Goal: Check status: Check status

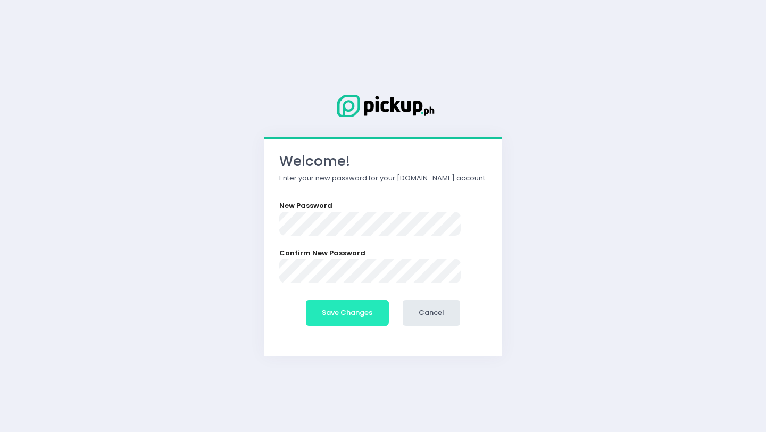
click at [355, 309] on button "Save Changes" at bounding box center [347, 313] width 83 height 26
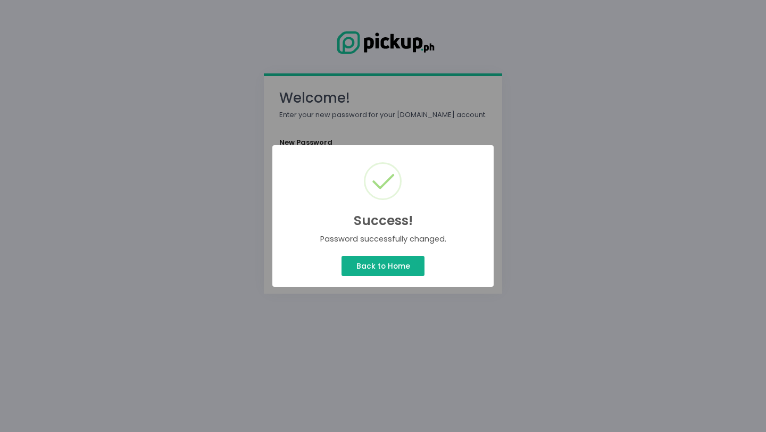
click at [402, 261] on button "Back to Home" at bounding box center [383, 266] width 83 height 20
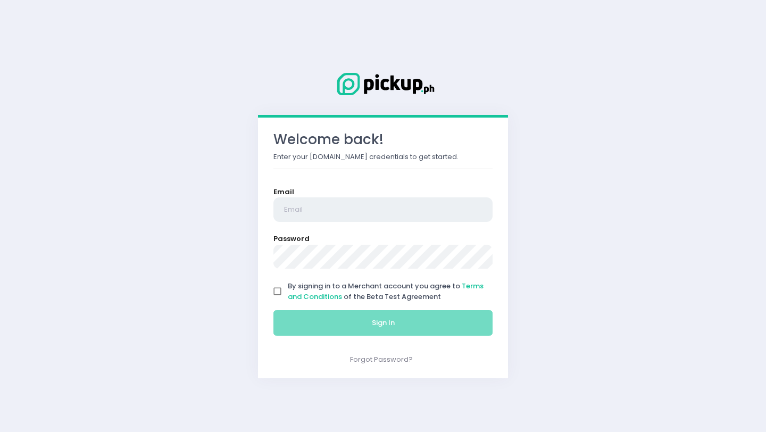
click at [343, 212] on input "email" at bounding box center [382, 209] width 219 height 24
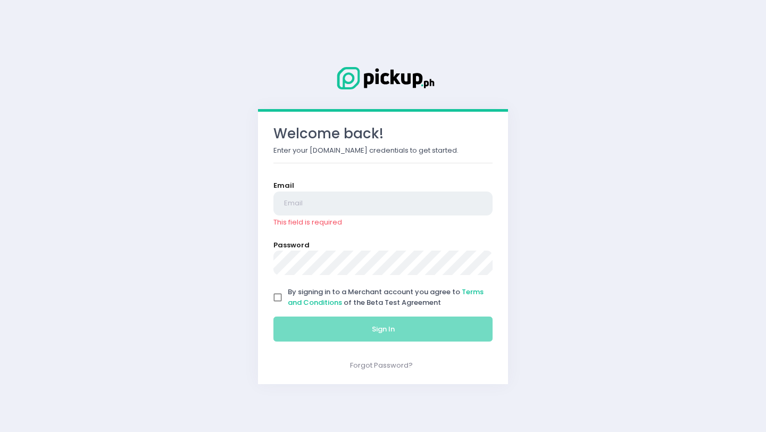
paste input "[EMAIL_ADDRESS][DOMAIN_NAME]"
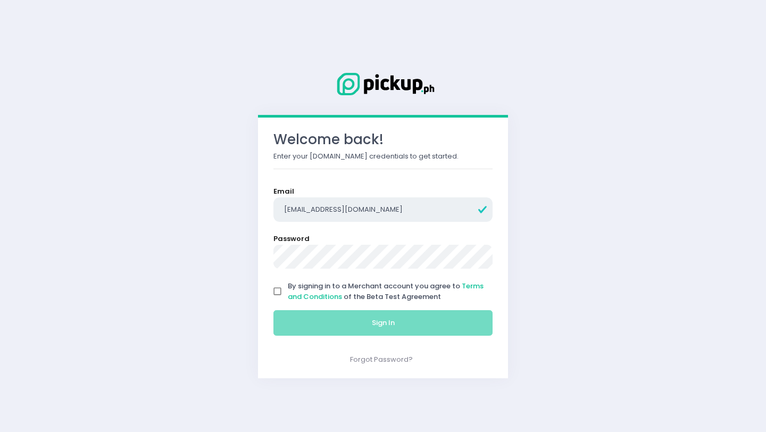
type input "[EMAIL_ADDRESS][DOMAIN_NAME]"
click at [280, 292] on input "By signing in to a Merchant account you agree to Terms and Conditions of the Be…" at bounding box center [278, 291] width 20 height 20
checkbox input "true"
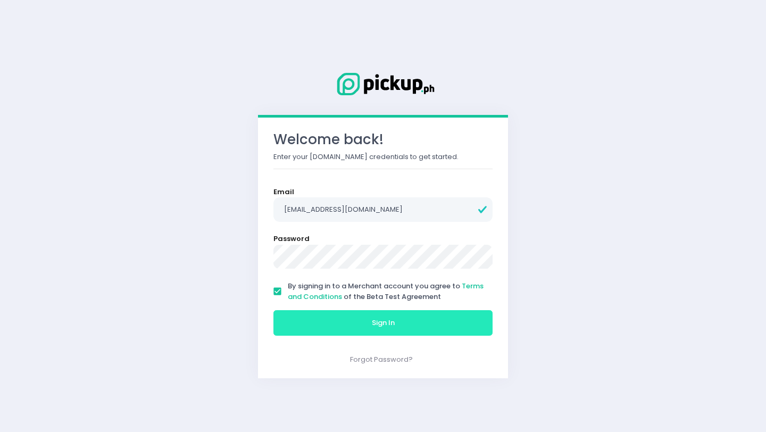
click at [322, 326] on button "Sign In" at bounding box center [382, 323] width 219 height 26
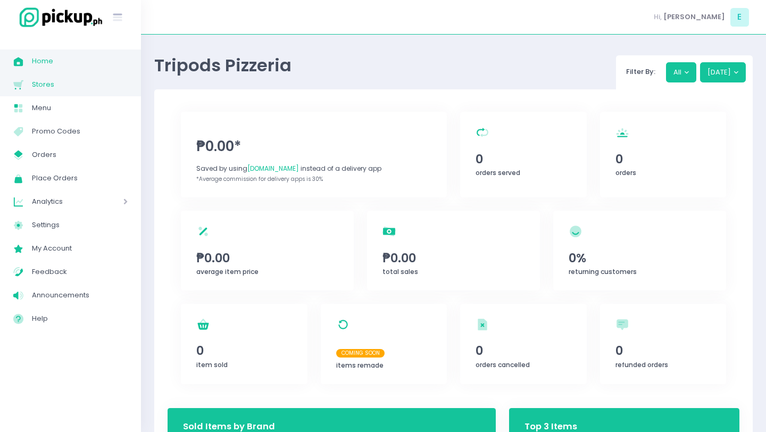
click at [57, 86] on span "Stores" at bounding box center [80, 85] width 96 height 14
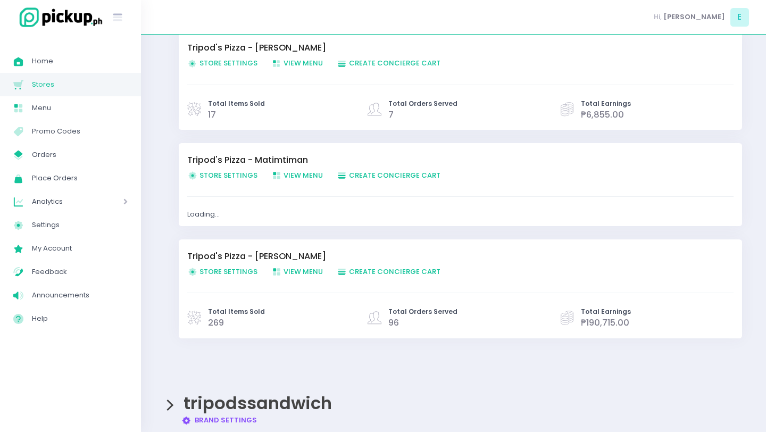
scroll to position [128, 0]
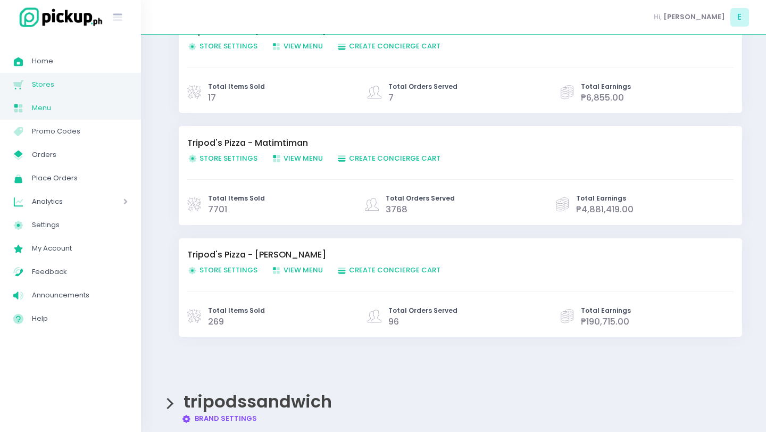
click at [41, 107] on span "Menu" at bounding box center [80, 108] width 96 height 14
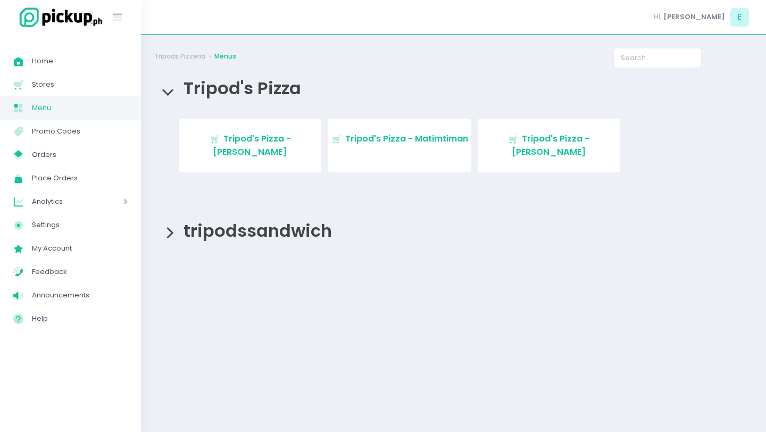
click at [58, 203] on span "Analytics" at bounding box center [62, 202] width 61 height 14
click at [74, 222] on span "Sales Analytics" at bounding box center [83, 225] width 87 height 14
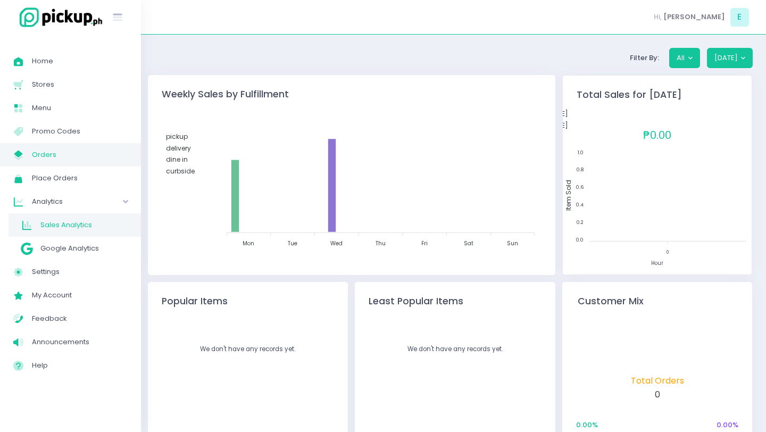
click at [51, 159] on span "Orders" at bounding box center [80, 155] width 96 height 14
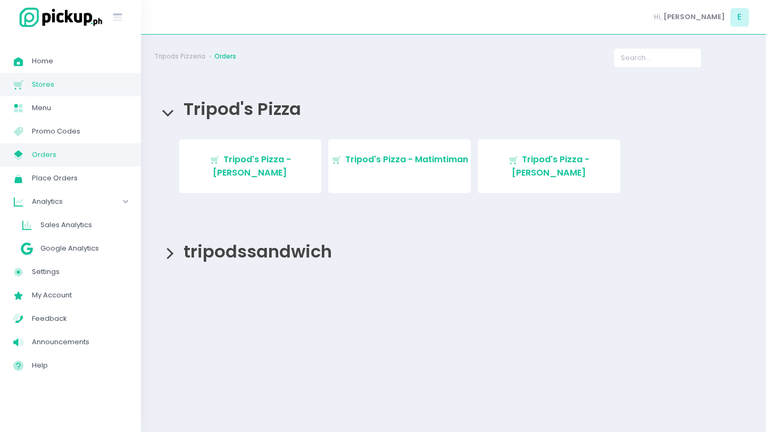
click at [56, 93] on link "Stores Created with Sketch. Stores" at bounding box center [70, 84] width 141 height 23
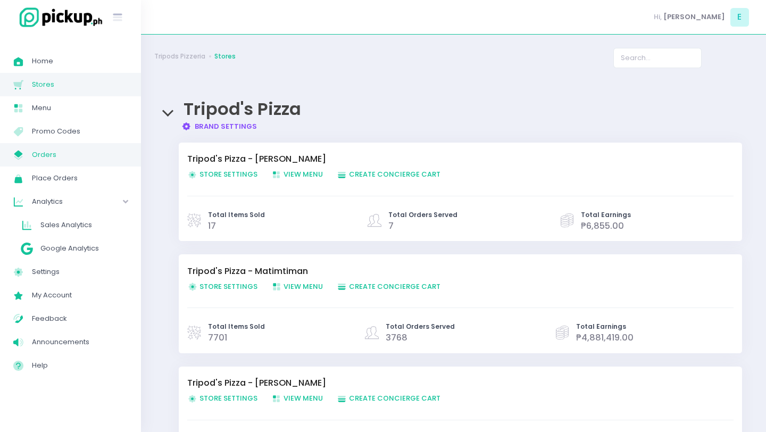
click at [49, 152] on span "Orders" at bounding box center [80, 155] width 96 height 14
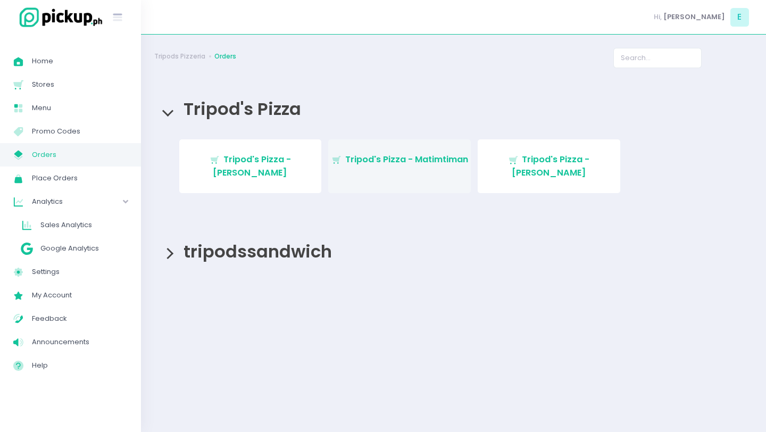
click at [409, 165] on span "Tripod's Pizza - Matimtiman" at bounding box center [406, 159] width 123 height 12
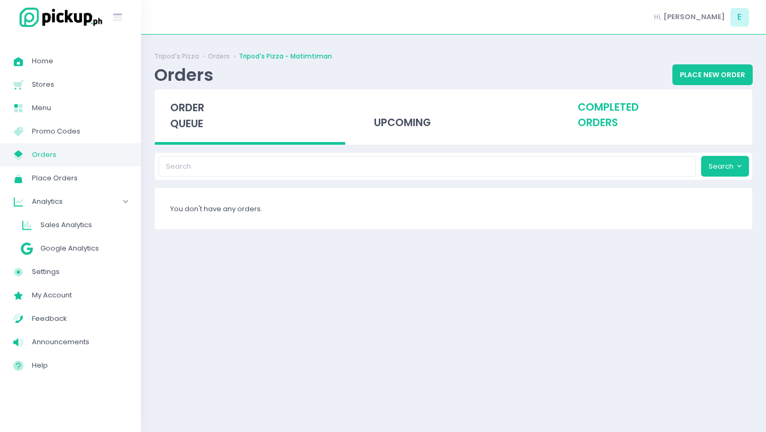
click at [602, 123] on div "completed orders" at bounding box center [657, 115] width 190 height 52
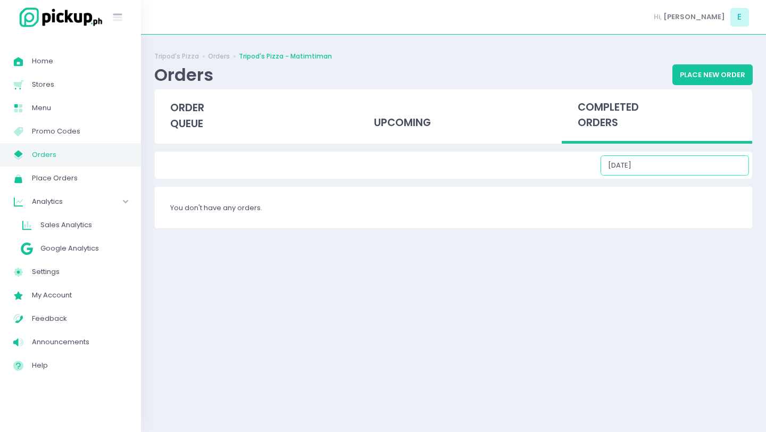
click at [725, 170] on input "[DATE]" at bounding box center [675, 165] width 148 height 20
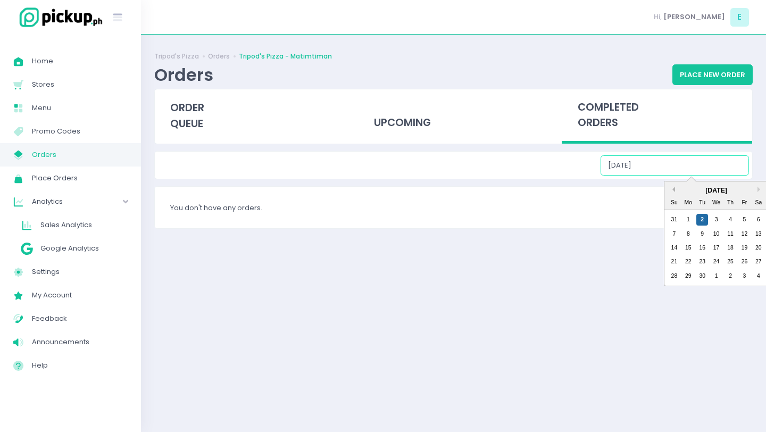
click at [671, 190] on button "Previous Month" at bounding box center [672, 189] width 5 height 5
click at [677, 292] on div "31" at bounding box center [674, 290] width 12 height 12
type input "[DATE]"
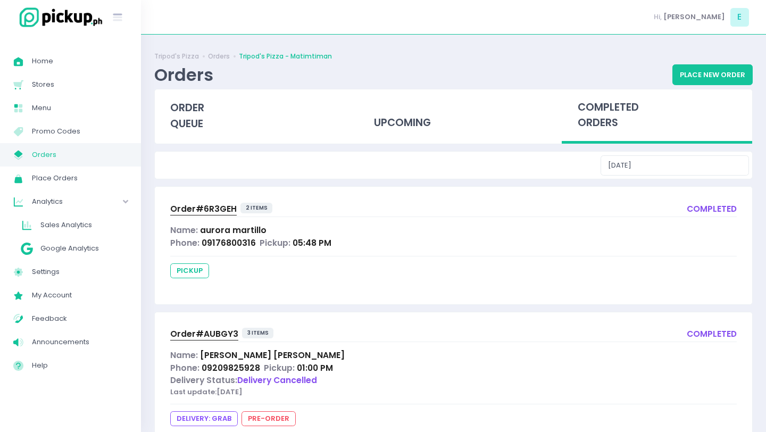
scroll to position [19, 0]
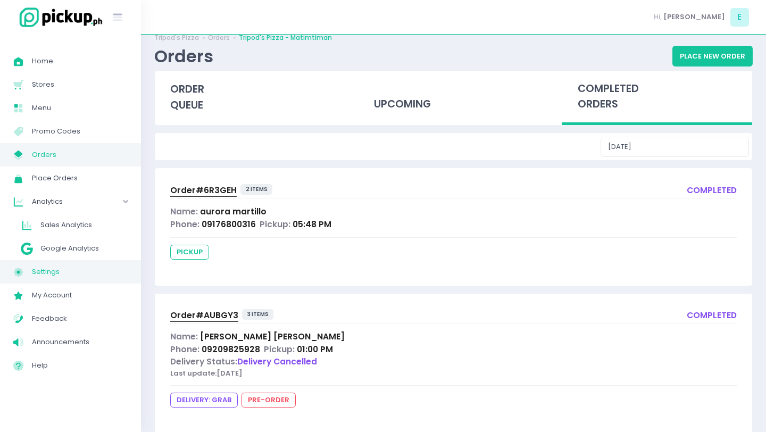
click at [63, 269] on span "Settings" at bounding box center [80, 272] width 96 height 14
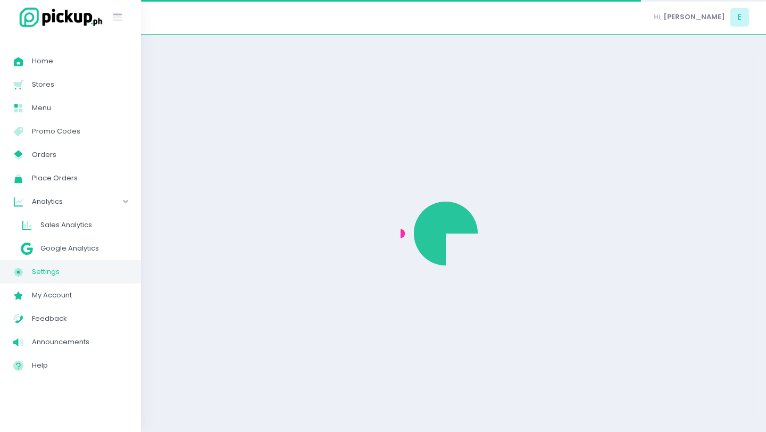
select select "active"
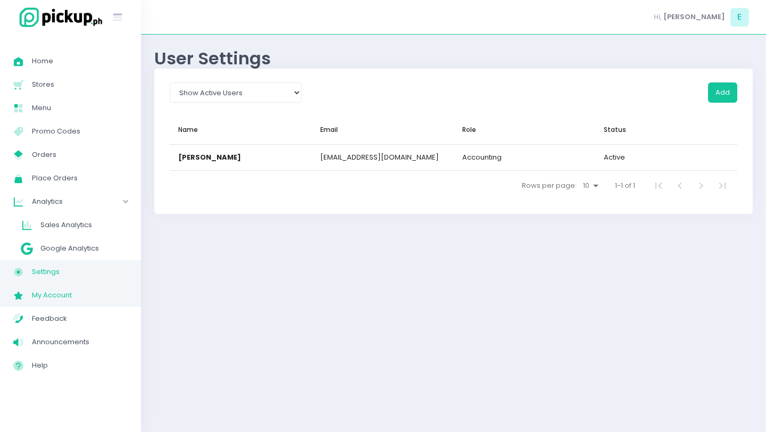
click at [59, 302] on link "My Account Created with Sketch. My Account" at bounding box center [70, 295] width 141 height 23
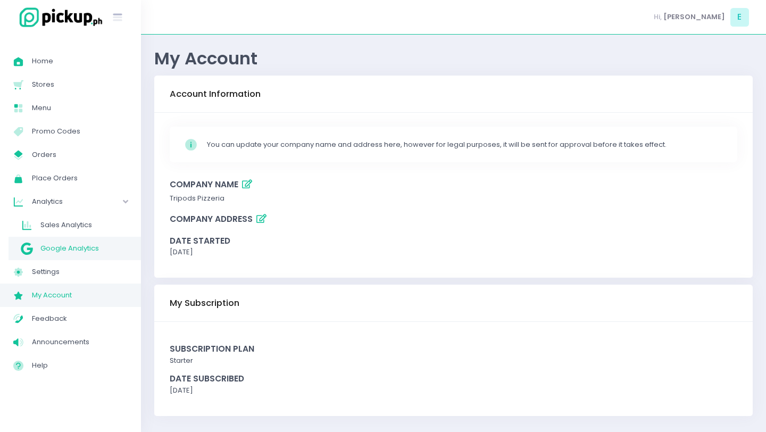
click at [71, 257] on link "Google Analytics Google Analytics" at bounding box center [75, 248] width 132 height 23
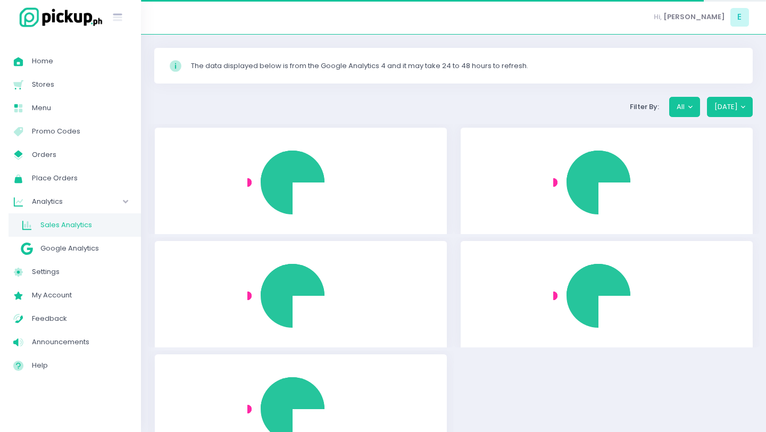
click at [72, 226] on span "Sales Analytics" at bounding box center [83, 225] width 87 height 14
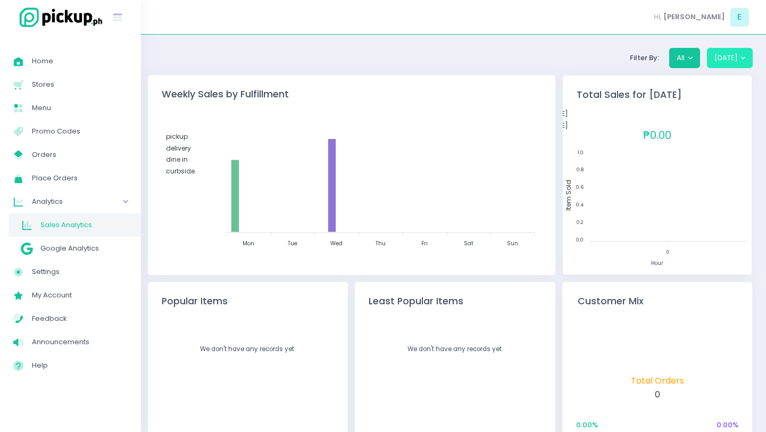
click at [742, 60] on button "[DATE]" at bounding box center [730, 58] width 46 height 20
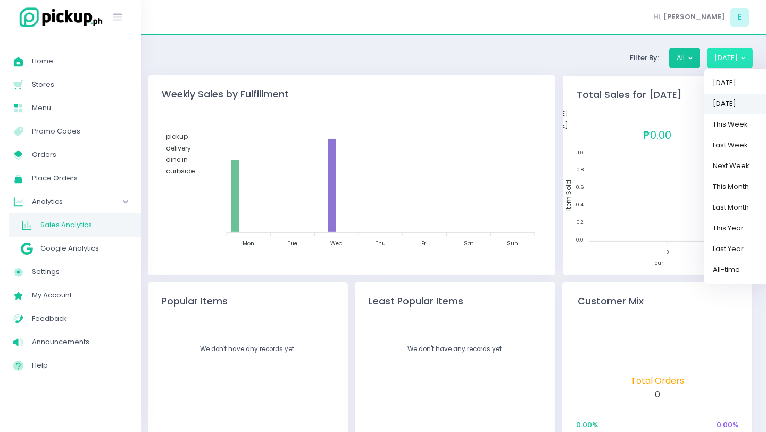
click at [732, 99] on link "[DATE]" at bounding box center [738, 103] width 69 height 21
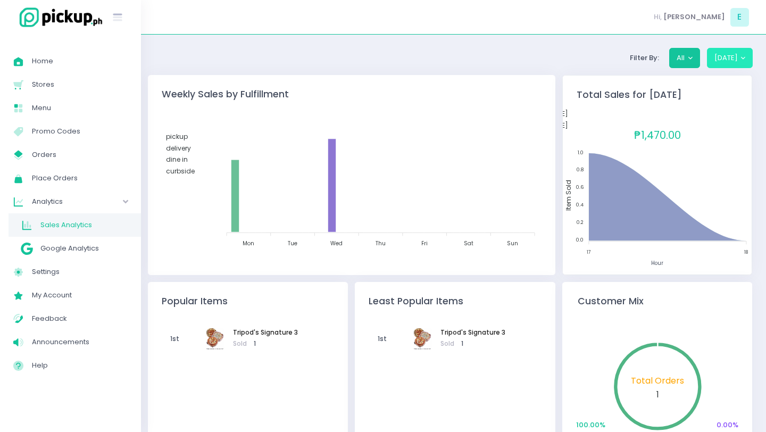
click at [733, 64] on button "[DATE]" at bounding box center [730, 58] width 46 height 20
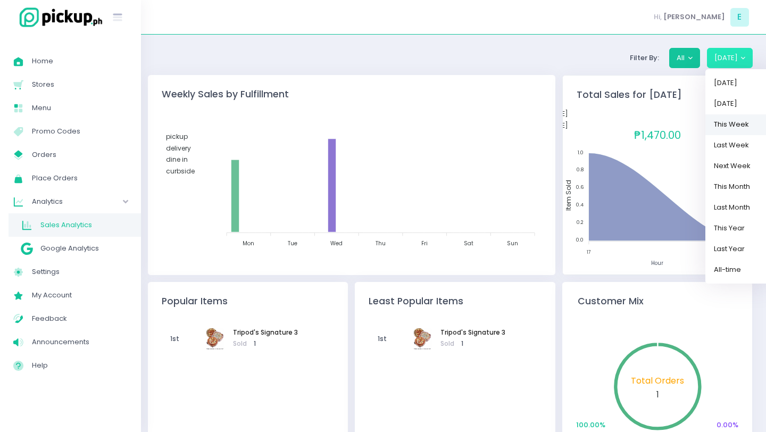
click at [723, 118] on link "This Week" at bounding box center [739, 124] width 69 height 21
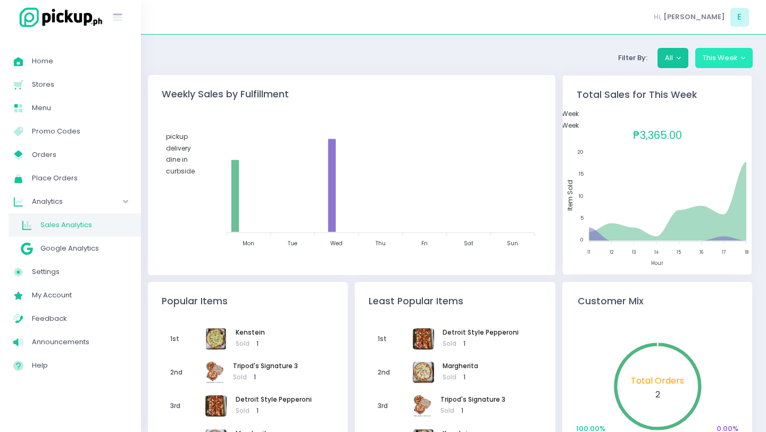
click at [748, 61] on button "This Week" at bounding box center [724, 58] width 58 height 20
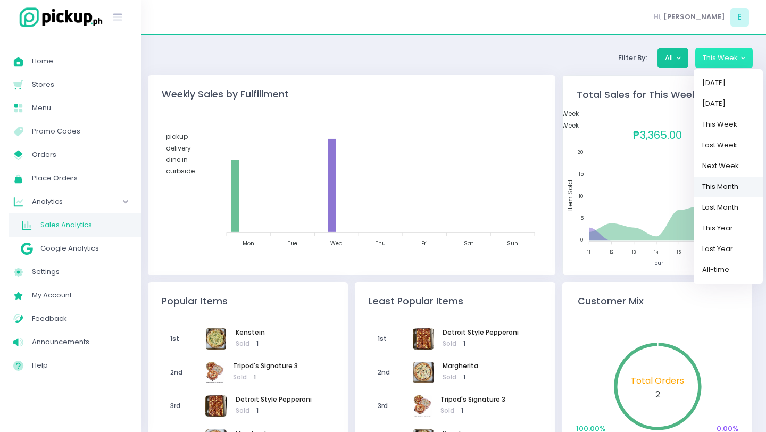
click at [711, 182] on link "This Month" at bounding box center [728, 186] width 69 height 21
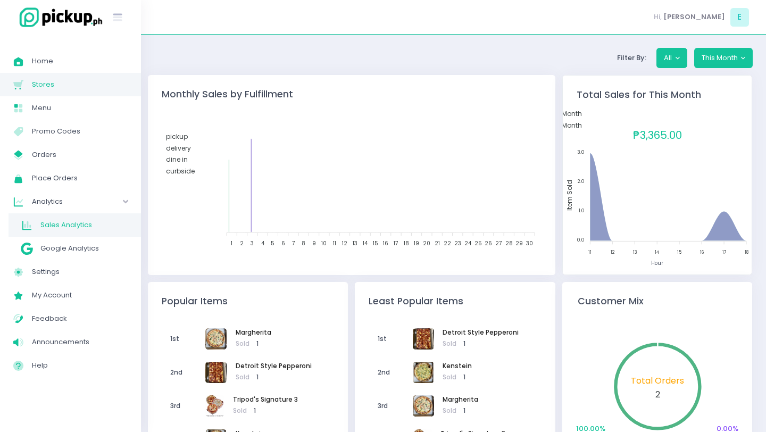
click at [68, 92] on link "Stores Created with Sketch. Stores" at bounding box center [70, 84] width 141 height 23
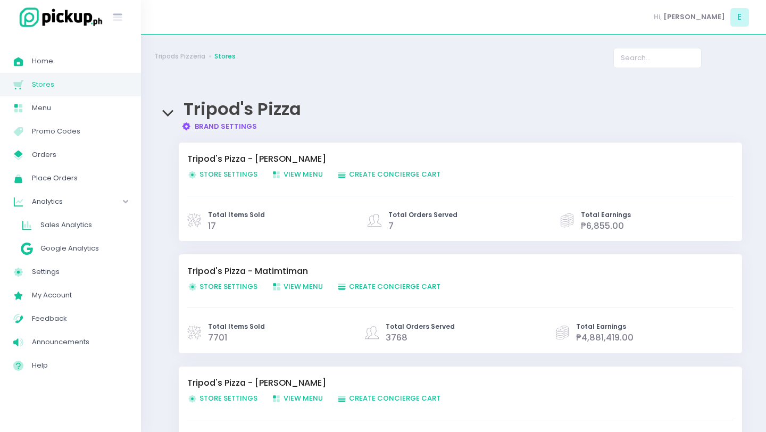
click at [227, 288] on span "Store Settings Created with Sketch. Store Settings" at bounding box center [222, 286] width 70 height 10
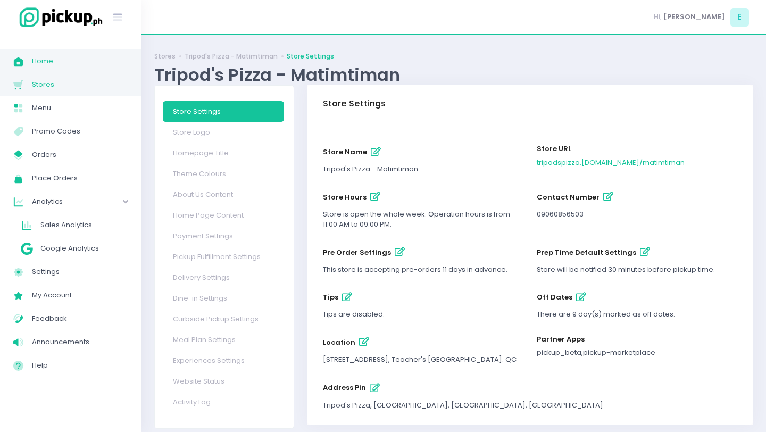
click at [60, 64] on span "Home" at bounding box center [80, 61] width 96 height 14
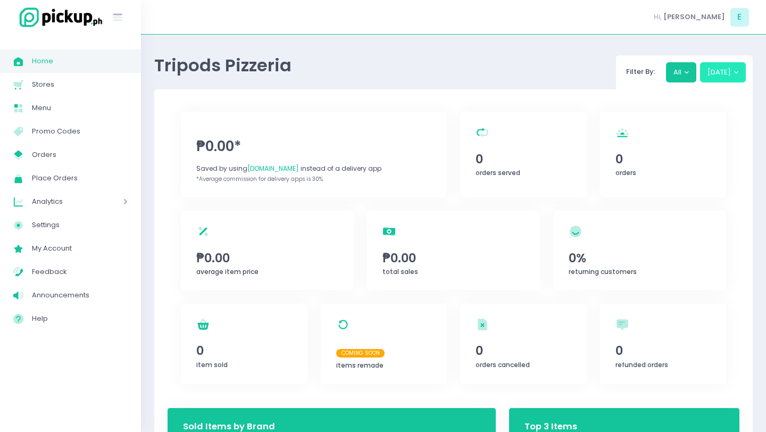
click at [713, 74] on button "[DATE]" at bounding box center [723, 72] width 46 height 20
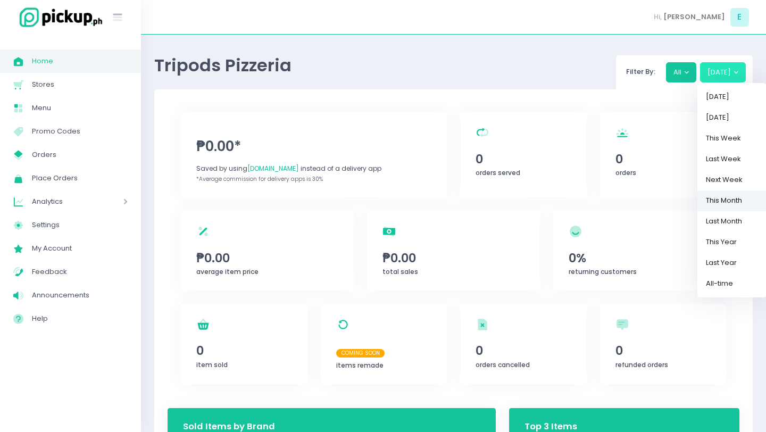
click at [731, 202] on link "This Month" at bounding box center [731, 200] width 69 height 21
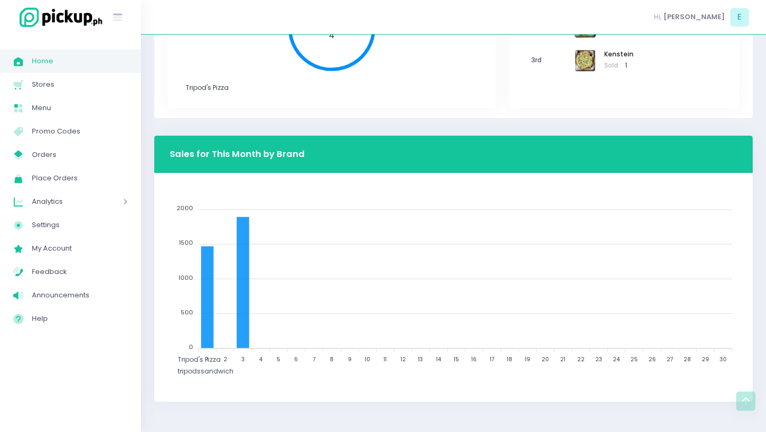
scroll to position [480, 0]
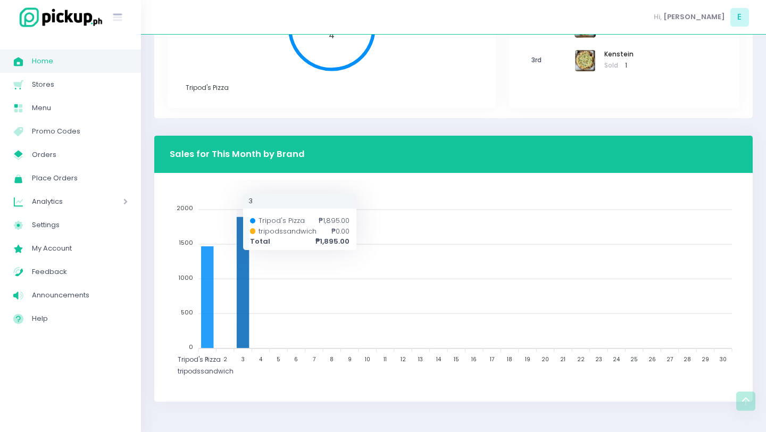
click at [240, 243] on icon at bounding box center [243, 282] width 12 height 131
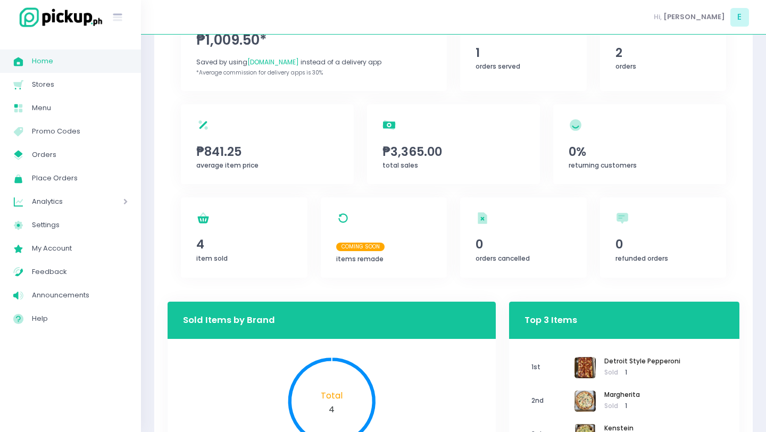
scroll to position [0, 0]
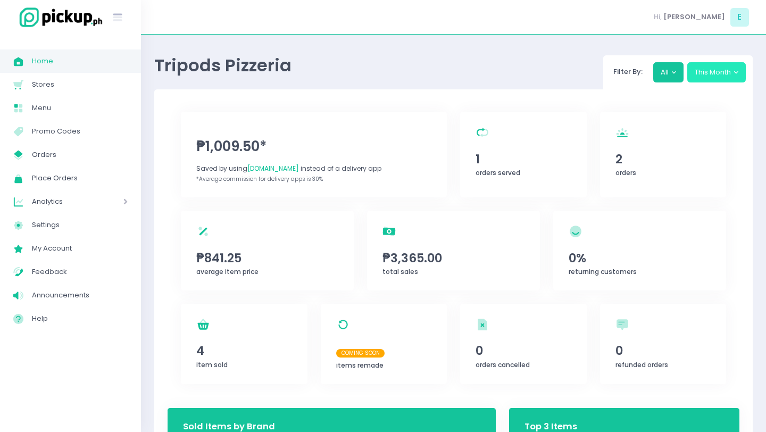
click at [716, 71] on button "This Month" at bounding box center [716, 72] width 59 height 20
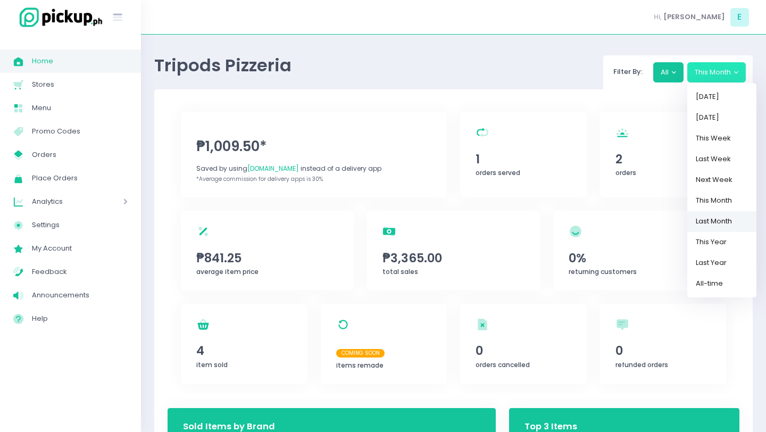
click at [718, 221] on link "Last Month" at bounding box center [721, 221] width 69 height 21
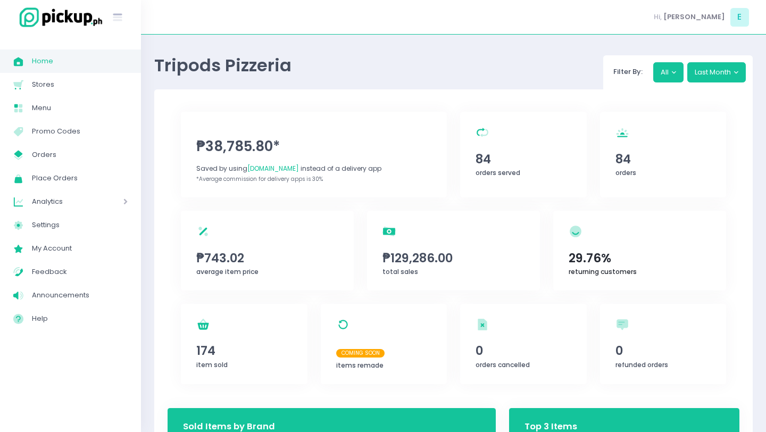
scroll to position [326, 0]
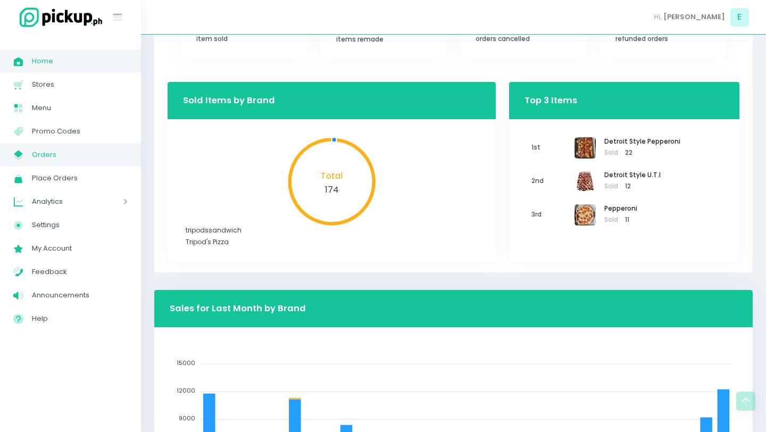
click at [44, 159] on span "Orders" at bounding box center [80, 155] width 96 height 14
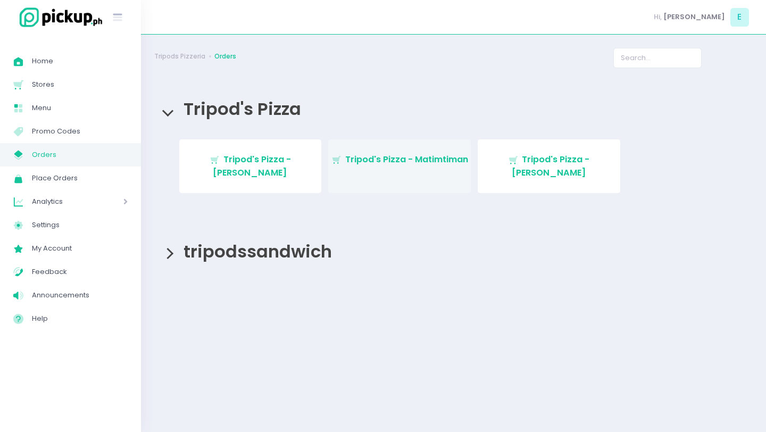
click at [447, 157] on span "Tripod's Pizza - Matimtiman" at bounding box center [406, 159] width 123 height 12
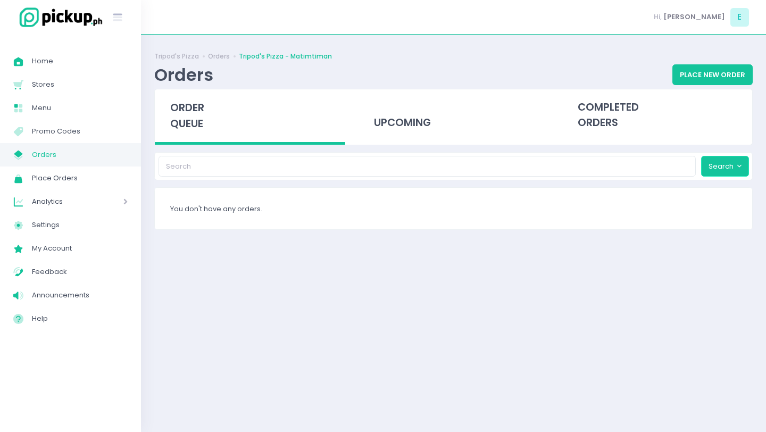
click at [720, 159] on button "Search" at bounding box center [725, 166] width 48 height 20
click at [590, 100] on div "completed orders" at bounding box center [657, 115] width 190 height 52
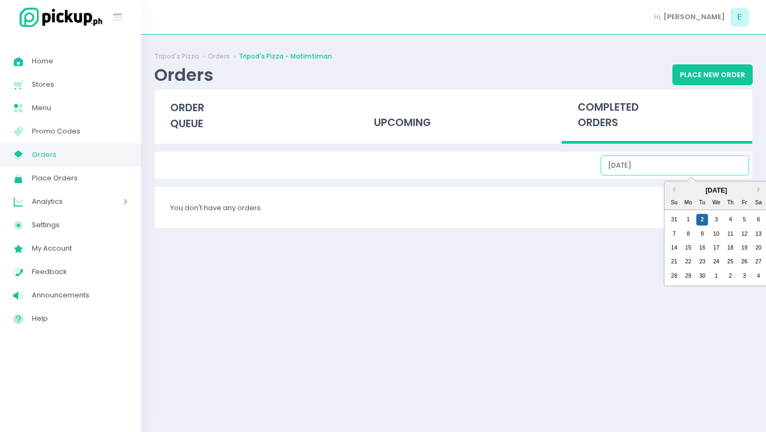
click at [689, 168] on input "[DATE]" at bounding box center [675, 165] width 148 height 20
click at [688, 222] on div "1" at bounding box center [689, 220] width 12 height 12
type input "[DATE]"
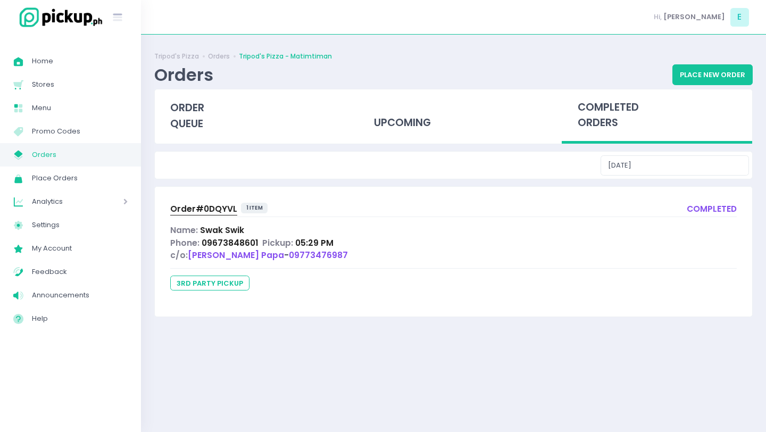
click at [213, 210] on span "Order# 0DQYVL" at bounding box center [203, 208] width 67 height 11
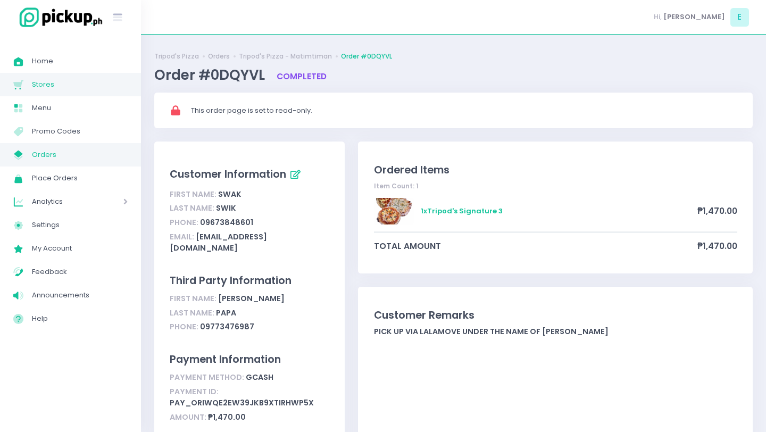
click at [64, 79] on span "Stores" at bounding box center [80, 85] width 96 height 14
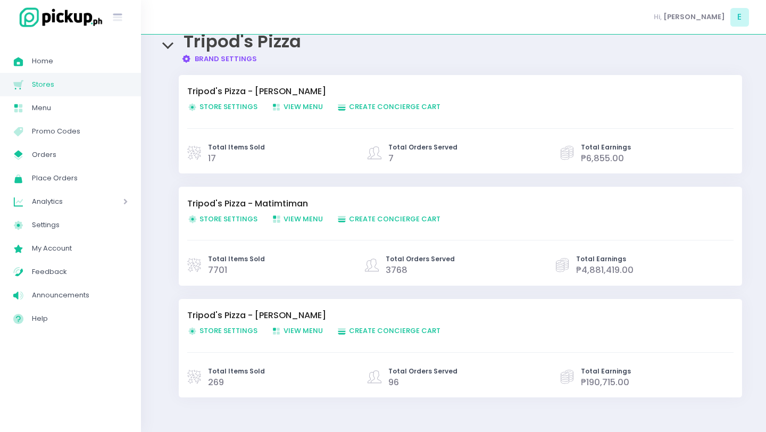
scroll to position [77, 0]
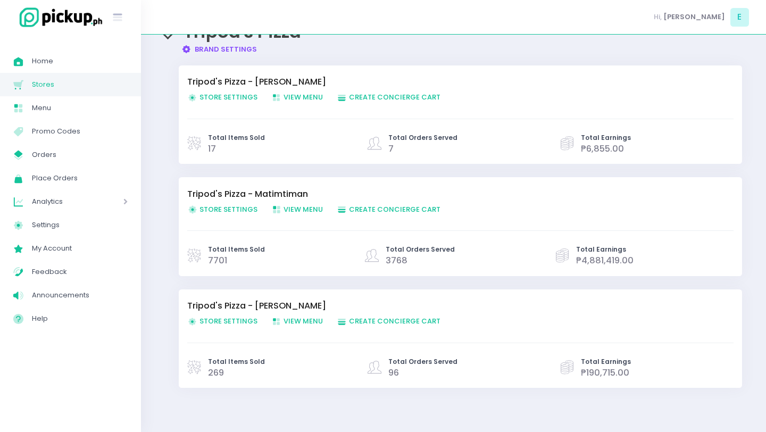
click at [227, 213] on span "Store Settings Created with Sketch. Store Settings" at bounding box center [222, 209] width 70 height 10
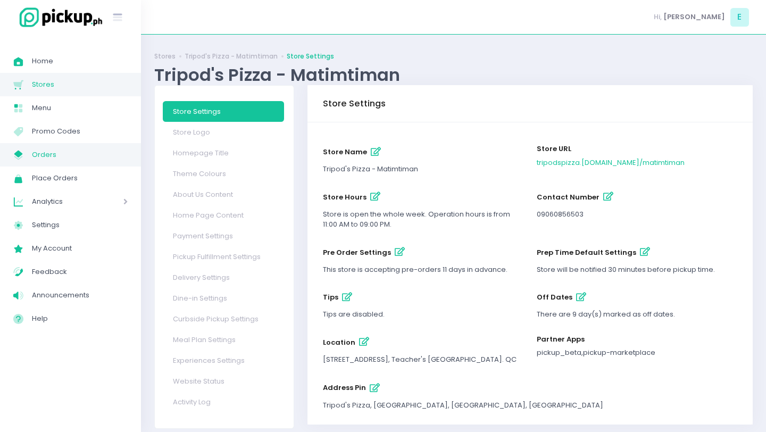
click at [45, 161] on span "Orders" at bounding box center [80, 155] width 96 height 14
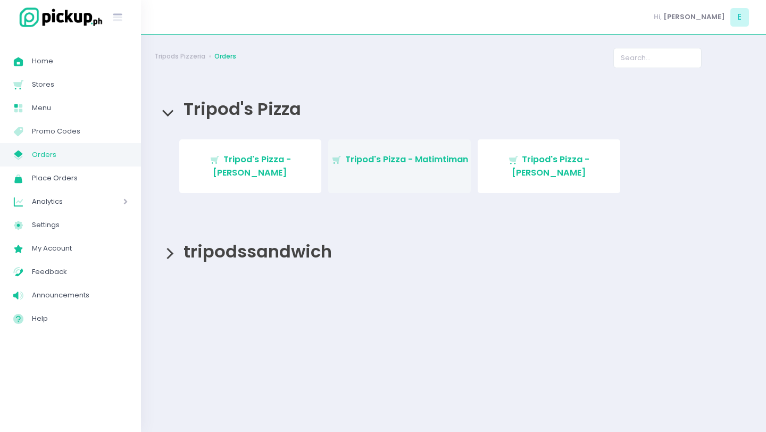
click at [405, 172] on link "Stockholm-icons / Shopping / Cart1 Created with Sketch. Tripod's Pizza - Matimt…" at bounding box center [399, 166] width 143 height 54
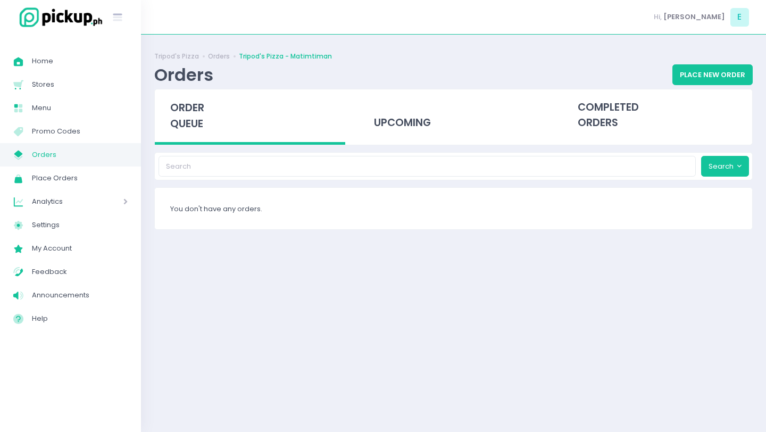
click at [263, 214] on div "You don't have any orders." at bounding box center [453, 208] width 597 height 41
click at [605, 106] on div "completed orders" at bounding box center [657, 115] width 190 height 52
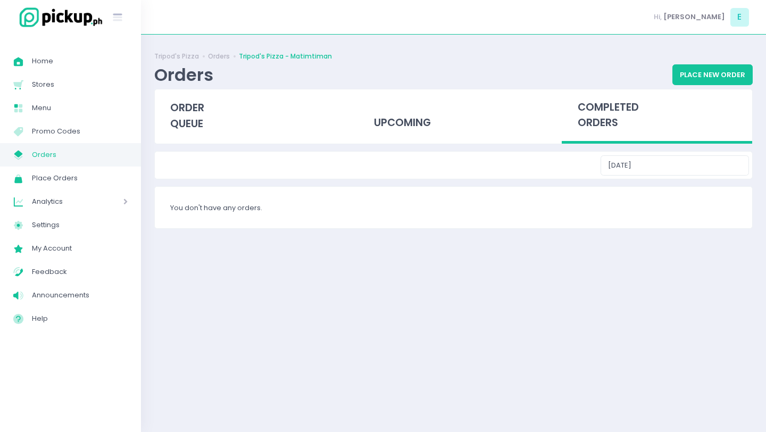
click at [679, 176] on div "[DATE]" at bounding box center [453, 165] width 597 height 27
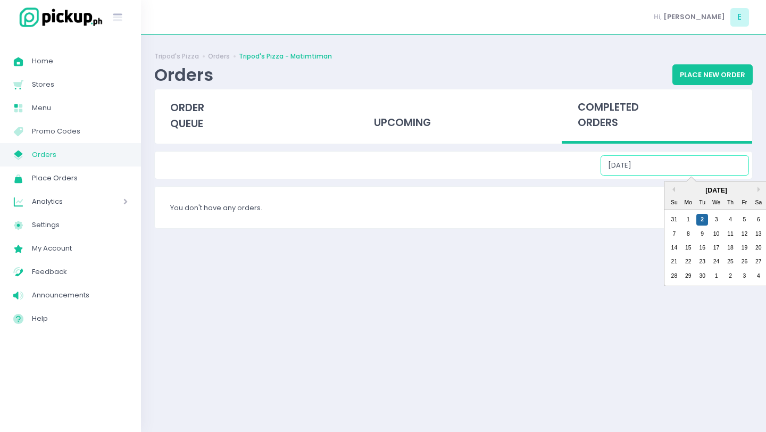
click at [705, 163] on input "[DATE]" at bounding box center [675, 165] width 148 height 20
click at [688, 220] on div "1" at bounding box center [689, 220] width 12 height 12
type input "[DATE]"
